Goal: Task Accomplishment & Management: Manage account settings

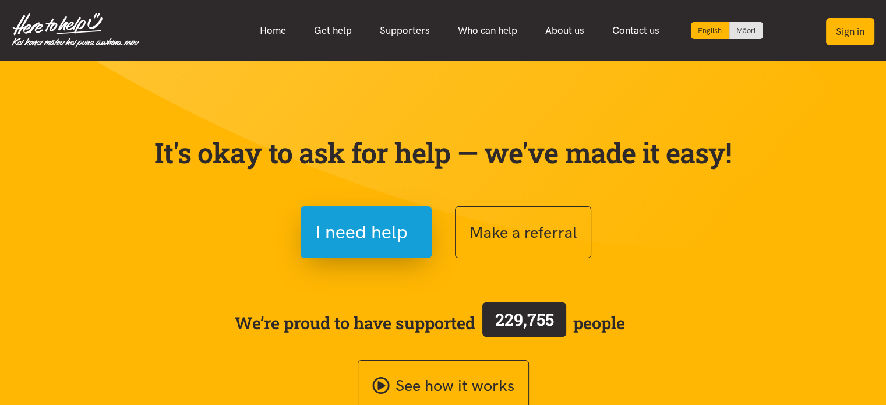
click at [851, 33] on button "Sign in" at bounding box center [850, 31] width 48 height 27
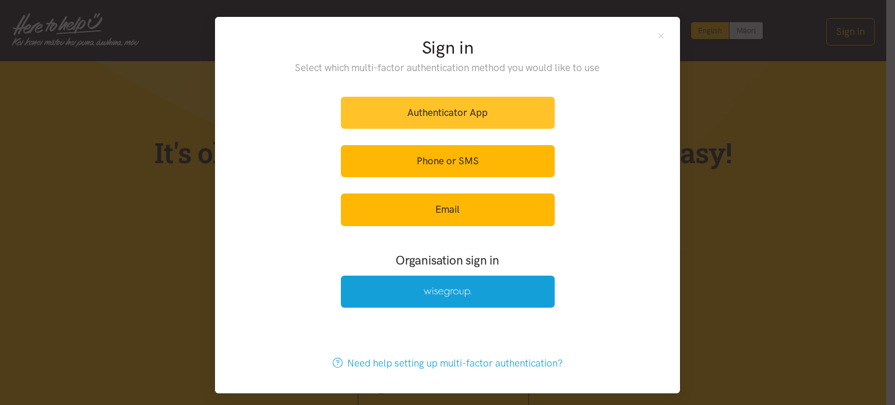
click at [406, 113] on link "Authenticator App" at bounding box center [448, 113] width 214 height 32
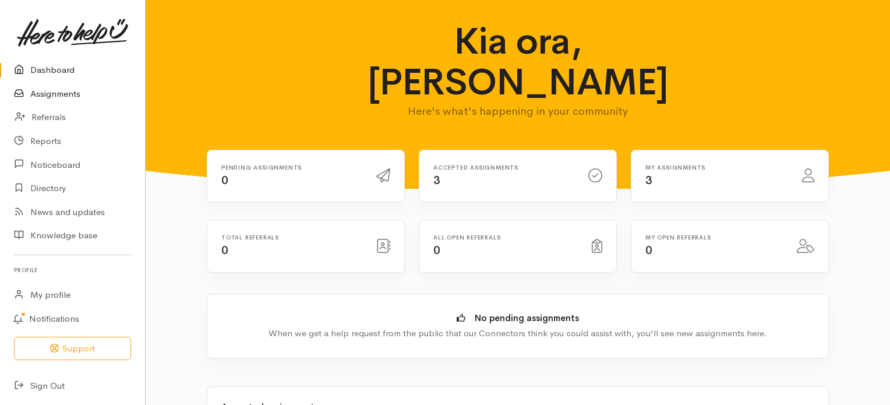
click at [71, 92] on link "Assignments" at bounding box center [72, 94] width 145 height 24
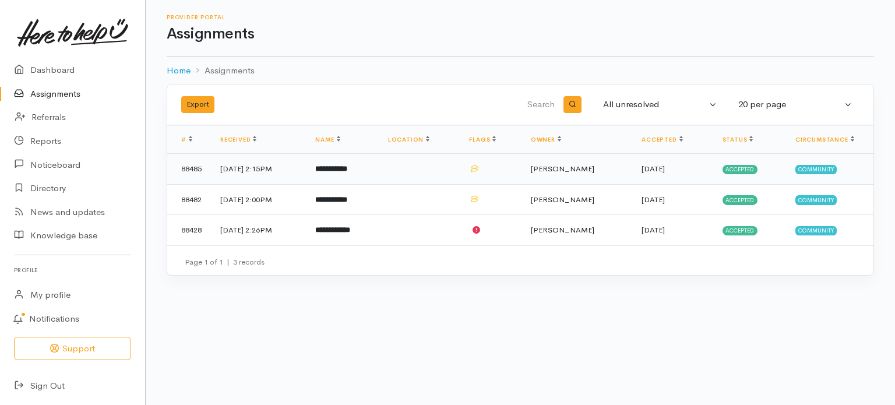
click at [347, 168] on b "**********" at bounding box center [331, 169] width 32 height 8
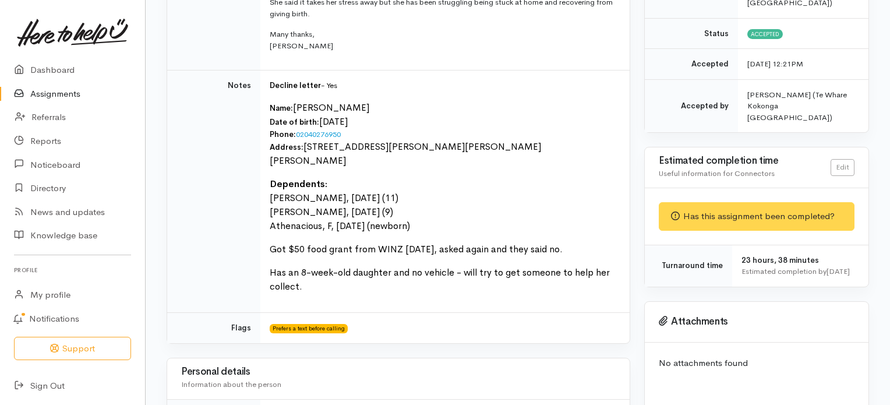
scroll to position [285, 0]
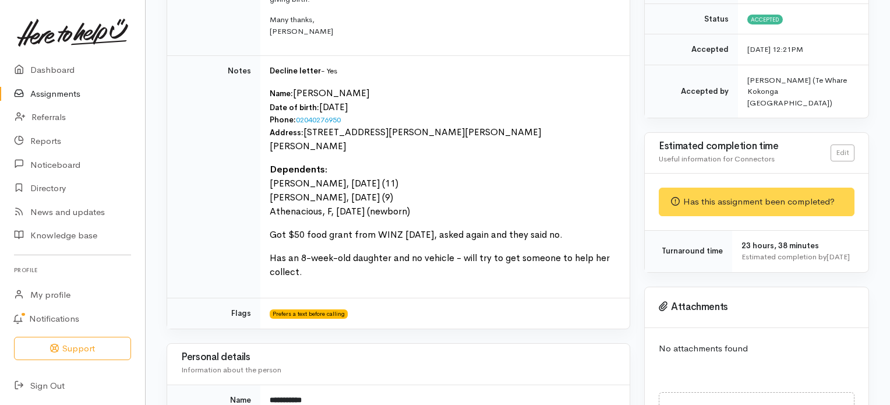
click at [65, 93] on link "Assignments" at bounding box center [72, 94] width 145 height 24
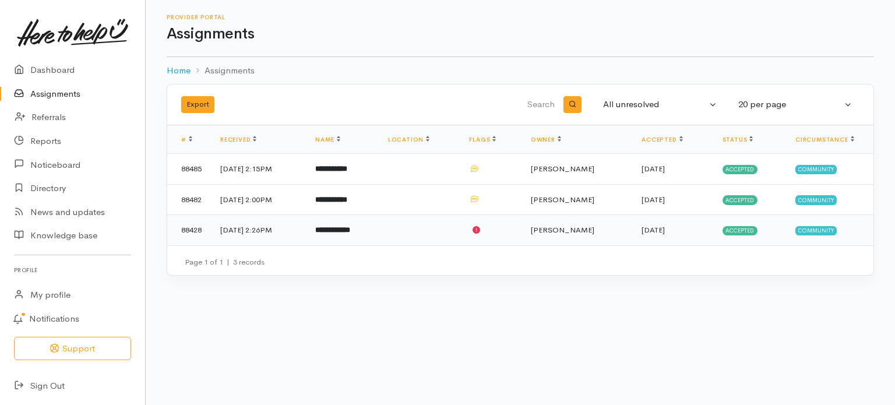
click at [349, 230] on b "**********" at bounding box center [332, 230] width 35 height 8
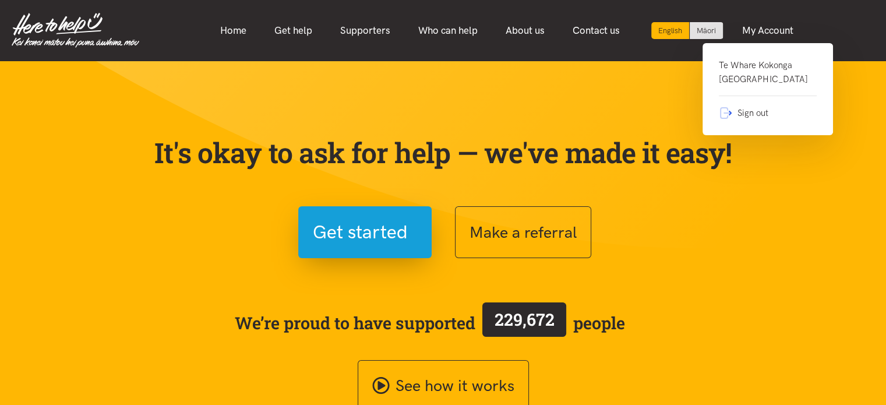
click at [762, 69] on link "Te Whare Kokonga [GEOGRAPHIC_DATA]" at bounding box center [768, 77] width 98 height 38
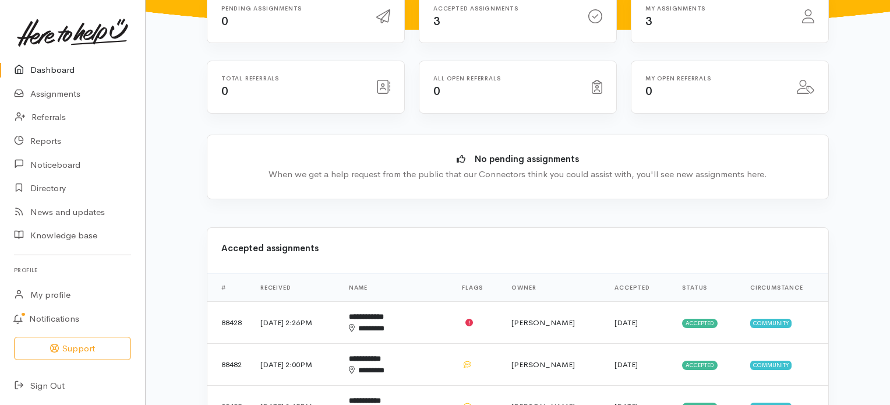
scroll to position [168, 0]
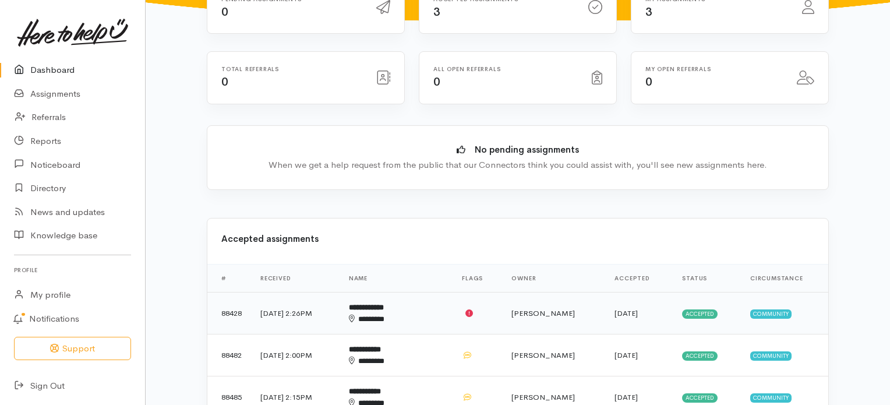
click at [289, 292] on td "4 Sep 2025, 2:26PM" at bounding box center [295, 313] width 89 height 42
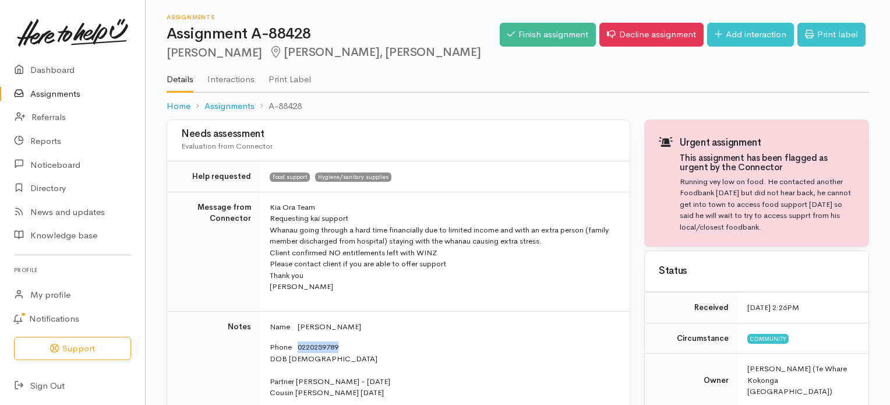
drag, startPoint x: 302, startPoint y: 343, endPoint x: 352, endPoint y: 342, distance: 50.1
click at [352, 342] on p "Phone 0220259789 DOB 10/04/1964 Partner Tracey Abbot - 26/04/1966 Cousin Jolie …" at bounding box center [443, 386] width 346 height 91
copy p "0220259789"
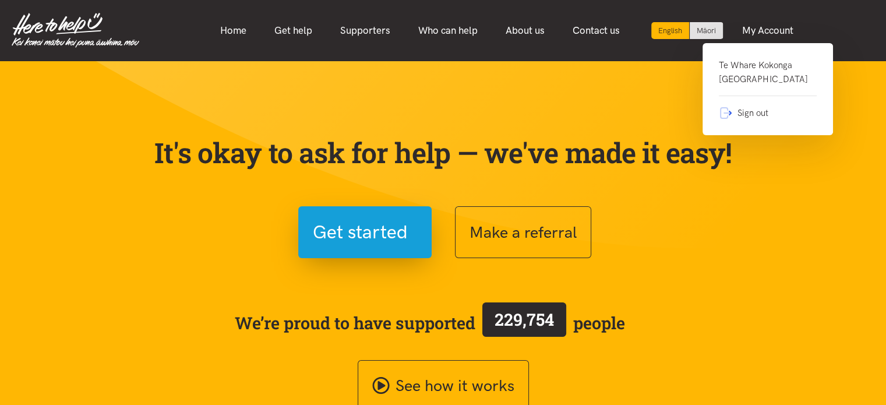
click at [727, 76] on link "Te Whare Kokonga [GEOGRAPHIC_DATA]" at bounding box center [768, 77] width 98 height 38
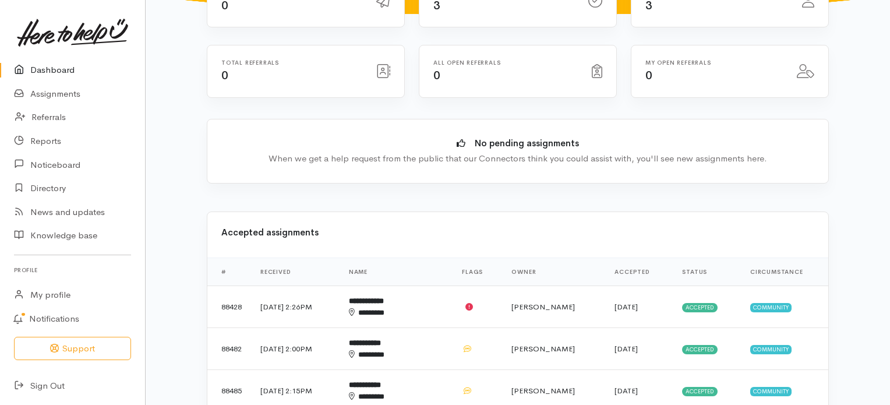
scroll to position [176, 0]
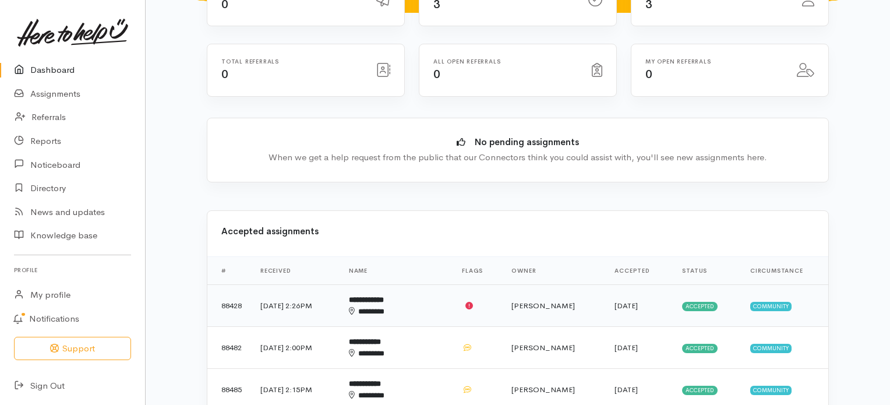
click at [384, 296] on b "**********" at bounding box center [366, 300] width 35 height 8
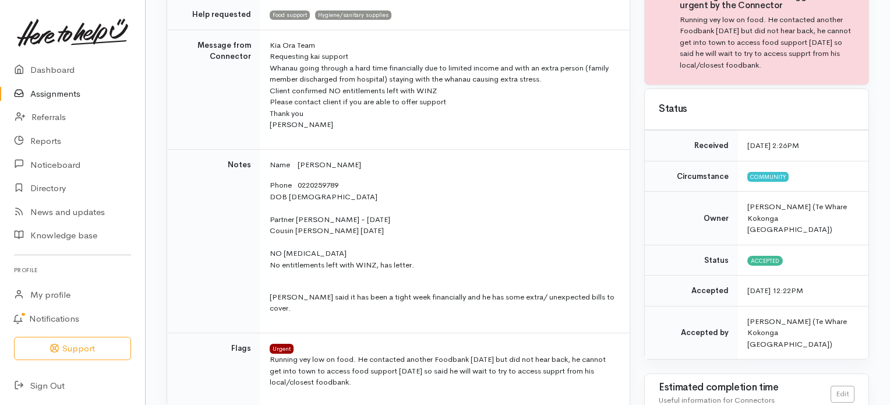
scroll to position [151, 0]
